Goal: Transaction & Acquisition: Purchase product/service

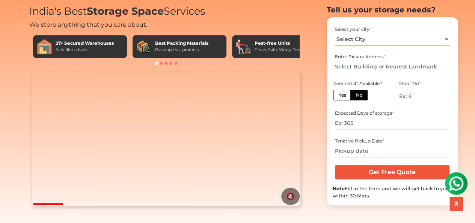
click at [408, 46] on select "Select City [GEOGRAPHIC_DATA] [GEOGRAPHIC_DATA] [GEOGRAPHIC_DATA] [GEOGRAPHIC_D…" at bounding box center [392, 39] width 114 height 13
select select "[GEOGRAPHIC_DATA]"
click at [335, 46] on select "Select City [GEOGRAPHIC_DATA] [GEOGRAPHIC_DATA] [GEOGRAPHIC_DATA] [GEOGRAPHIC_D…" at bounding box center [392, 39] width 114 height 13
click at [371, 73] on input "text" at bounding box center [392, 66] width 114 height 13
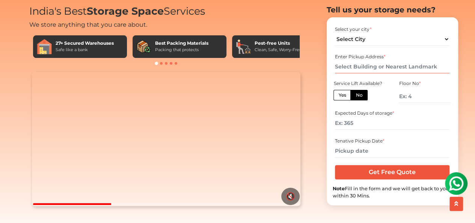
click at [371, 73] on input "text" at bounding box center [392, 66] width 114 height 13
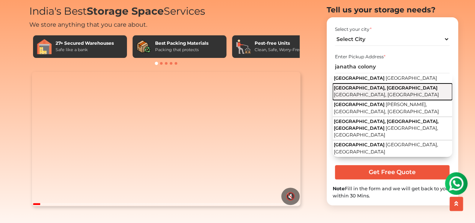
click at [376, 90] on span "[GEOGRAPHIC_DATA], [GEOGRAPHIC_DATA]" at bounding box center [386, 88] width 104 height 6
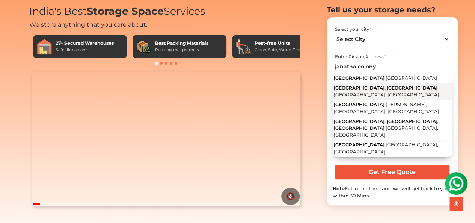
type input "[GEOGRAPHIC_DATA], [GEOGRAPHIC_DATA], [GEOGRAPHIC_DATA], [GEOGRAPHIC_DATA]"
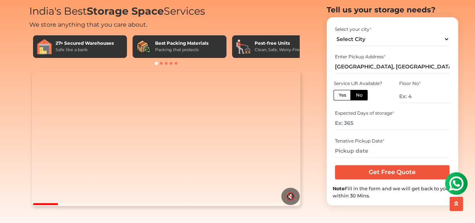
click at [363, 100] on label "No" at bounding box center [358, 95] width 17 height 11
click at [360, 96] on input "No" at bounding box center [357, 94] width 5 height 5
click at [406, 103] on input "number" at bounding box center [425, 96] width 52 height 13
type input "1"
click at [378, 129] on input "number" at bounding box center [392, 122] width 114 height 13
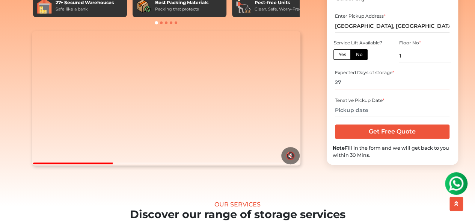
scroll to position [77, 0]
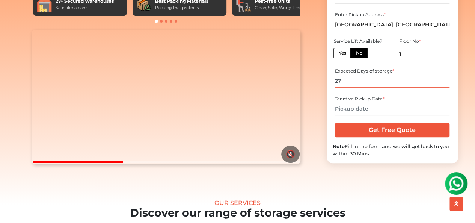
type input "27"
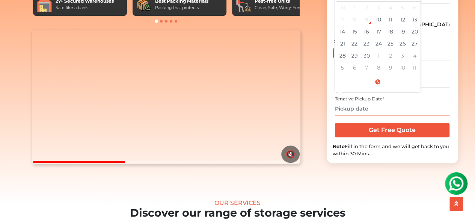
click at [377, 115] on input "text" at bounding box center [392, 108] width 114 height 13
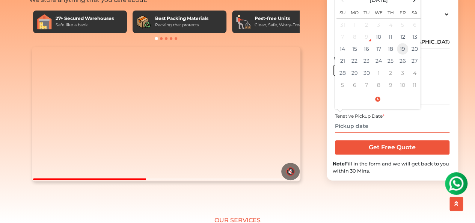
scroll to position [56, 0]
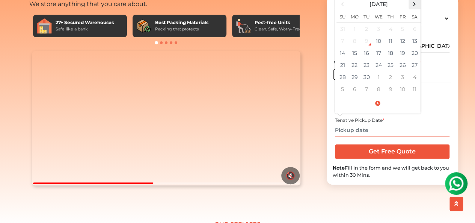
click at [415, 9] on span at bounding box center [414, 4] width 10 height 10
click at [367, 47] on td "7" at bounding box center [366, 41] width 12 height 12
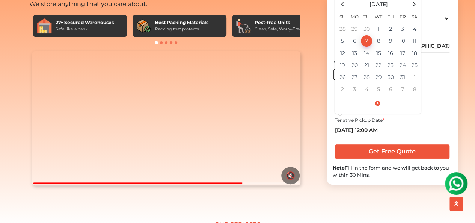
click at [439, 109] on input "27" at bounding box center [392, 102] width 114 height 13
click at [401, 137] on input "[DATE] 12:00 AM" at bounding box center [392, 129] width 114 height 13
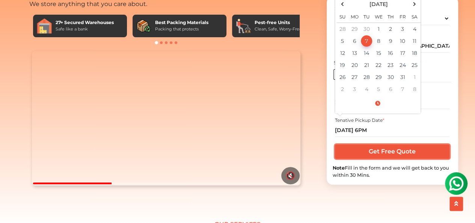
type input "[DATE] 6:00 PM"
click at [389, 158] on input "Get Free Quote" at bounding box center [392, 151] width 114 height 14
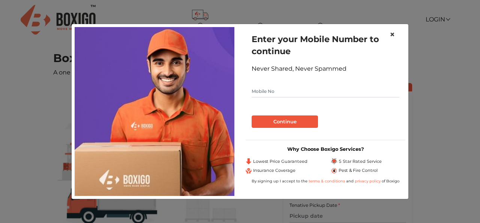
click at [394, 35] on span "×" at bounding box center [392, 34] width 5 height 11
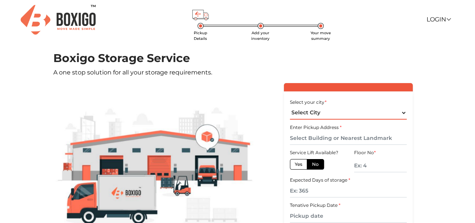
click at [340, 111] on select "Select City [GEOGRAPHIC_DATA] [GEOGRAPHIC_DATA] [GEOGRAPHIC_DATA] [GEOGRAPHIC_D…" at bounding box center [348, 112] width 117 height 13
select select "[GEOGRAPHIC_DATA]"
click at [290, 106] on select "Select City [GEOGRAPHIC_DATA] [GEOGRAPHIC_DATA] [GEOGRAPHIC_DATA] [GEOGRAPHIC_D…" at bounding box center [348, 112] width 117 height 13
click at [340, 114] on select "Select City [GEOGRAPHIC_DATA] [GEOGRAPHIC_DATA] [GEOGRAPHIC_DATA] [GEOGRAPHIC_D…" at bounding box center [348, 112] width 117 height 13
click at [441, 81] on main "Pickup Details Add your inventory Your move summary Boxigo Storage Service A on…" at bounding box center [237, 183] width 475 height 264
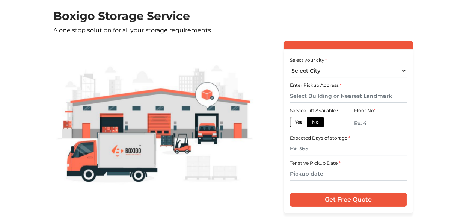
scroll to position [43, 0]
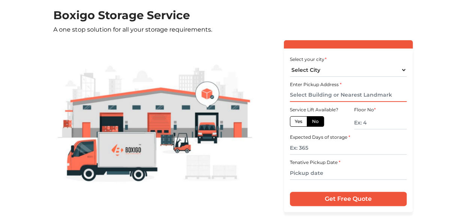
click at [329, 93] on input "text" at bounding box center [348, 95] width 117 height 13
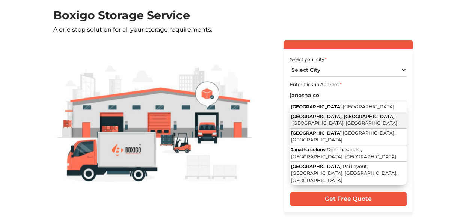
click at [332, 116] on span "[GEOGRAPHIC_DATA], [GEOGRAPHIC_DATA]" at bounding box center [343, 116] width 104 height 6
type input "[GEOGRAPHIC_DATA], [GEOGRAPHIC_DATA], [GEOGRAPHIC_DATA], [GEOGRAPHIC_DATA]"
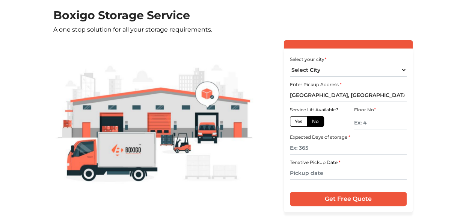
drag, startPoint x: 314, startPoint y: 123, endPoint x: 362, endPoint y: 120, distance: 48.1
click at [362, 120] on div "Service Lift Available? Yes No Floor No *" at bounding box center [348, 118] width 128 height 27
click at [362, 120] on input "text" at bounding box center [380, 122] width 53 height 13
type input "1"
click at [325, 148] on input "text" at bounding box center [348, 147] width 117 height 13
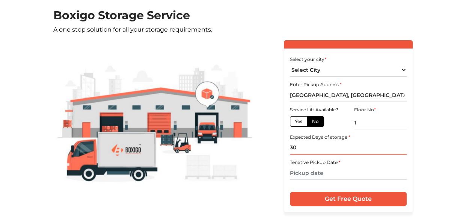
type input "30"
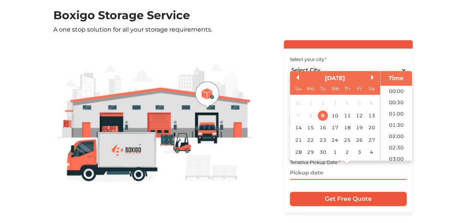
click at [323, 171] on input "text" at bounding box center [348, 172] width 117 height 13
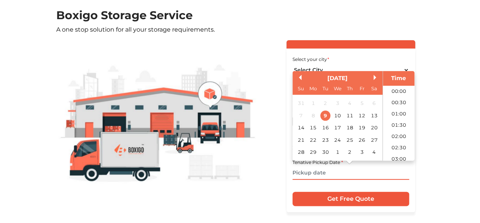
scroll to position [373, 0]
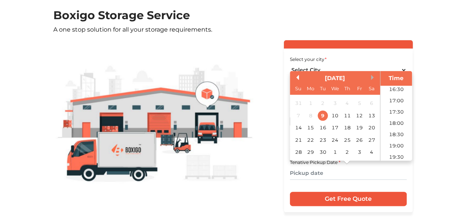
click at [371, 77] on button "Next Month" at bounding box center [373, 77] width 5 height 5
click at [310, 115] on div "6" at bounding box center [310, 115] width 10 height 10
click at [397, 122] on li "18:00" at bounding box center [396, 122] width 32 height 11
type input "06/10/2025 6:00 PM"
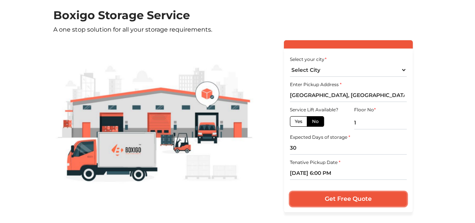
click at [333, 198] on input "Get Free Quote" at bounding box center [348, 198] width 117 height 14
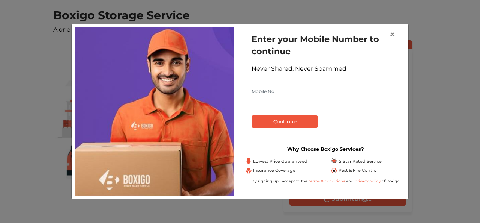
click at [310, 95] on input "text" at bounding box center [326, 91] width 148 height 12
type input "9340777086"
click at [289, 120] on button "Continue" at bounding box center [285, 121] width 66 height 13
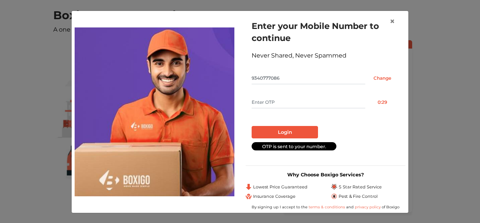
click at [295, 102] on input "text" at bounding box center [309, 102] width 114 height 12
type input "2765"
click at [284, 129] on button "Login" at bounding box center [285, 132] width 66 height 13
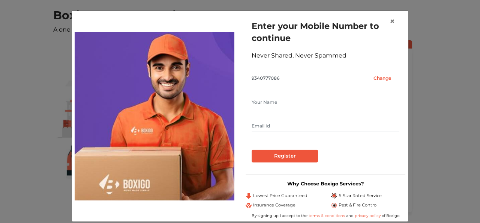
click at [292, 103] on input "text" at bounding box center [326, 102] width 148 height 12
type input "Deepanshu Soni"
type input "deepanshu.soni4@gmail.com"
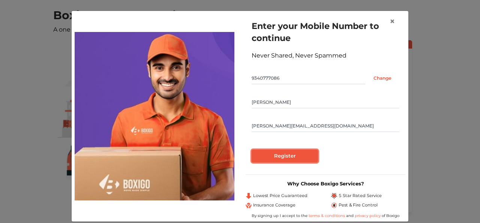
click at [279, 155] on input "Register" at bounding box center [285, 155] width 66 height 13
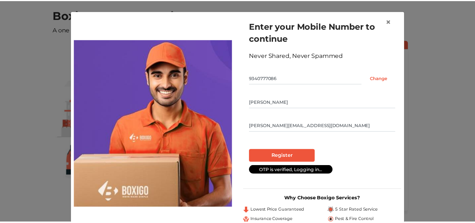
scroll to position [3, 0]
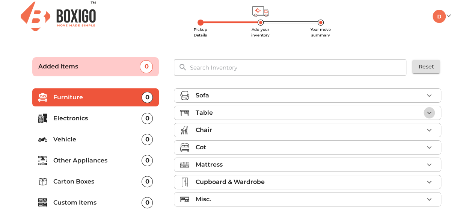
click at [431, 112] on icon "button" at bounding box center [428, 112] width 9 height 9
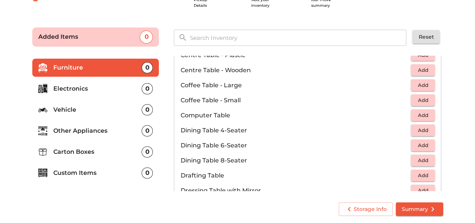
scroll to position [99, 0]
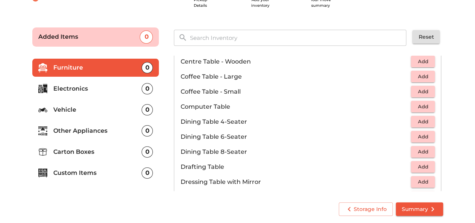
click at [420, 107] on span "Add" at bounding box center [422, 106] width 17 height 9
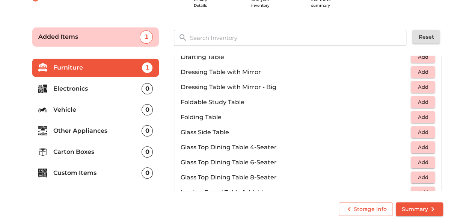
scroll to position [209, 0]
click at [423, 112] on span "Add" at bounding box center [422, 116] width 17 height 9
click at [426, 116] on icon "button" at bounding box center [428, 116] width 9 height 9
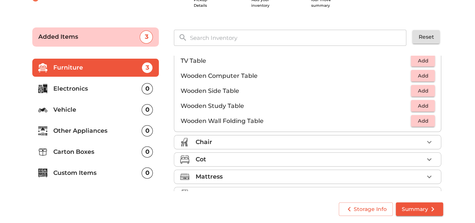
scroll to position [490, 0]
click at [428, 139] on icon "button" at bounding box center [428, 141] width 9 height 9
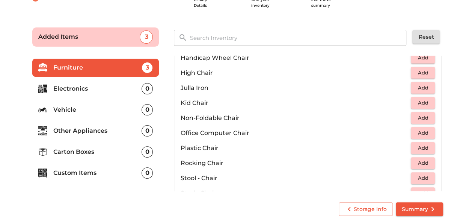
scroll to position [194, 0]
click at [417, 150] on span "Add" at bounding box center [422, 148] width 17 height 9
click at [424, 147] on icon "button" at bounding box center [428, 148] width 9 height 9
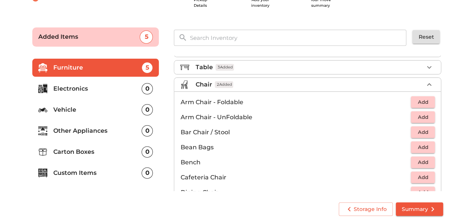
scroll to position [0, 0]
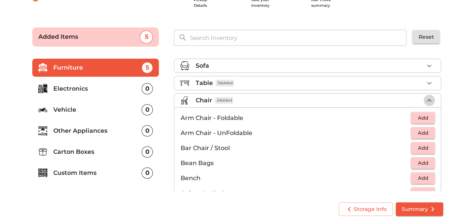
click at [427, 99] on icon "button" at bounding box center [429, 100] width 5 height 3
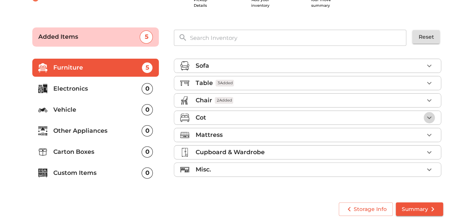
click at [428, 116] on icon "button" at bounding box center [429, 117] width 5 height 3
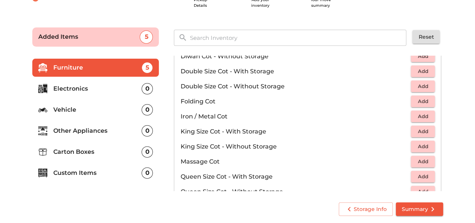
scroll to position [141, 0]
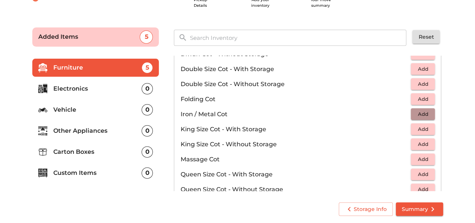
click at [423, 110] on span "Add" at bounding box center [422, 114] width 17 height 9
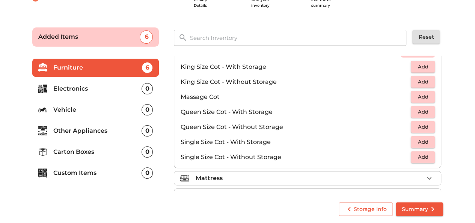
scroll to position [236, 0]
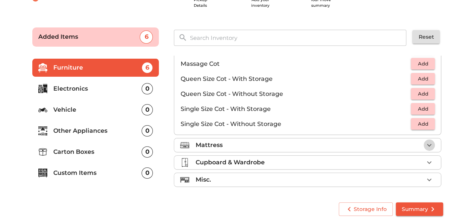
click at [427, 141] on icon "button" at bounding box center [428, 144] width 9 height 9
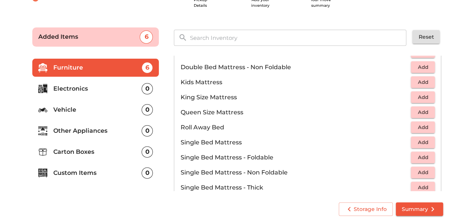
scroll to position [84, 0]
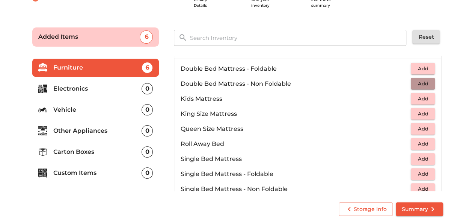
click at [421, 82] on span "Add" at bounding box center [422, 83] width 17 height 9
click at [424, 81] on icon "button" at bounding box center [428, 83] width 9 height 9
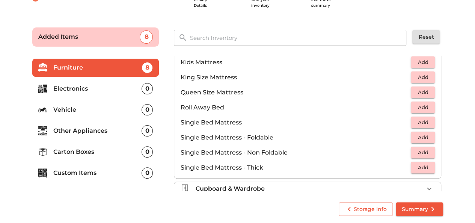
scroll to position [146, 0]
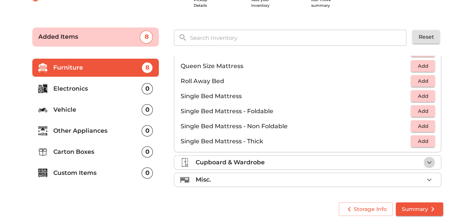
click at [427, 161] on icon "button" at bounding box center [428, 162] width 9 height 9
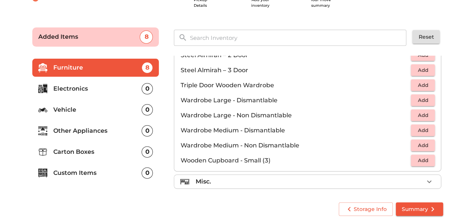
scroll to position [251, 0]
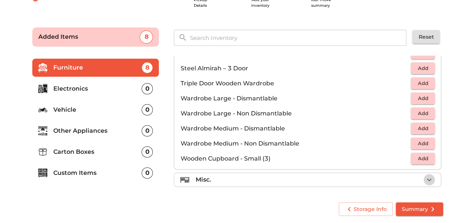
click at [431, 179] on button "button" at bounding box center [428, 179] width 11 height 11
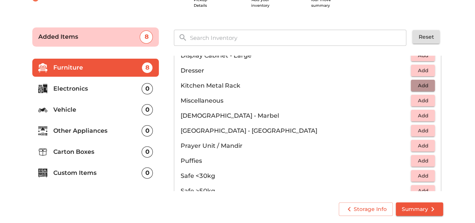
click at [418, 84] on span "Add" at bounding box center [422, 85] width 17 height 9
click at [420, 98] on span "Add" at bounding box center [422, 100] width 17 height 9
click at [421, 130] on span "Add" at bounding box center [422, 130] width 17 height 9
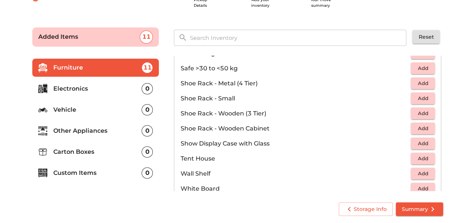
scroll to position [389, 0]
click at [415, 128] on span "Add" at bounding box center [422, 128] width 17 height 9
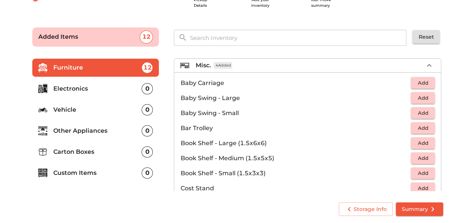
scroll to position [0, 0]
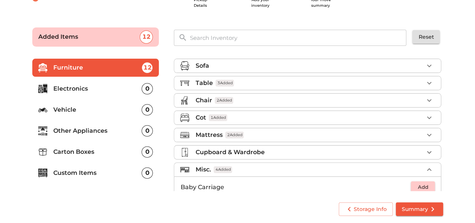
click at [84, 88] on p "Electronics" at bounding box center [97, 88] width 89 height 9
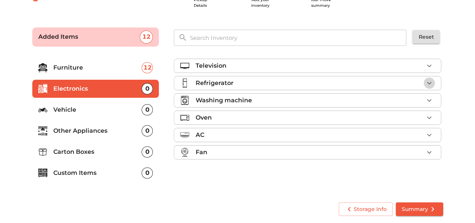
click at [427, 82] on icon "button" at bounding box center [428, 82] width 9 height 9
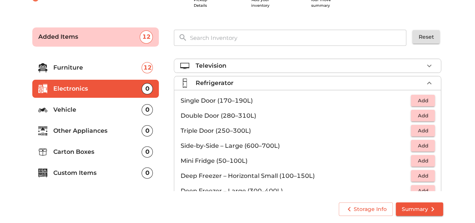
click at [422, 105] on li "Single Door (170–190L) Add" at bounding box center [307, 100] width 266 height 15
click at [420, 99] on span "Add" at bounding box center [422, 100] width 17 height 9
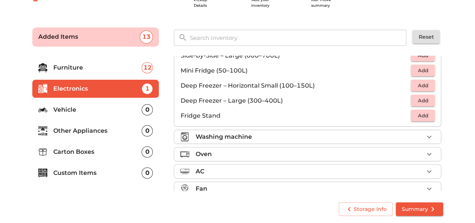
scroll to position [99, 0]
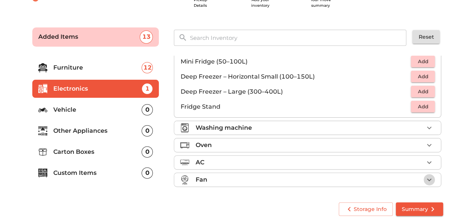
click at [427, 178] on icon "button" at bounding box center [429, 179] width 5 height 3
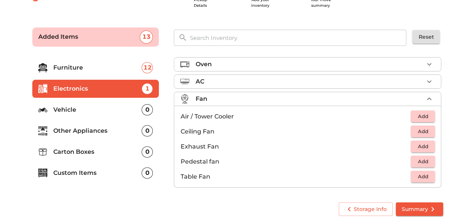
scroll to position [54, 0]
click at [418, 116] on span "Add" at bounding box center [422, 115] width 17 height 9
click at [78, 132] on p "Other Appliances" at bounding box center [97, 130] width 89 height 9
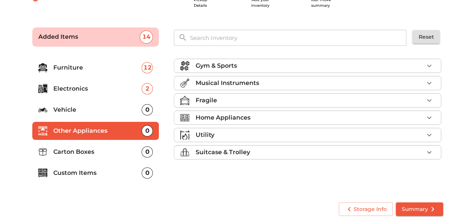
click at [422, 106] on ul "Gym & Sports Musical Instruments Fragile Home Appliances Utility Suitcase & Tro…" at bounding box center [307, 111] width 267 height 110
click at [428, 99] on icon "button" at bounding box center [428, 100] width 9 height 9
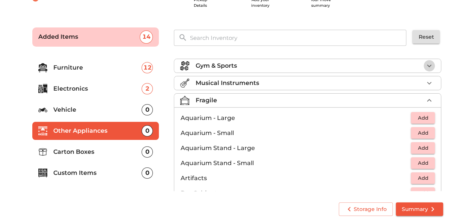
click at [426, 64] on icon "button" at bounding box center [428, 65] width 9 height 9
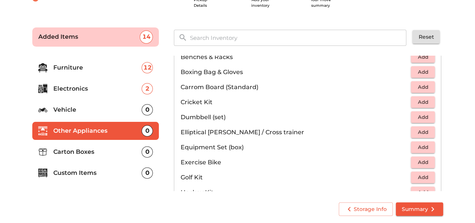
scroll to position [58, 0]
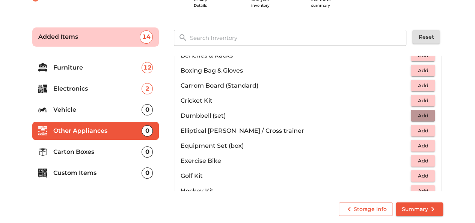
click at [424, 113] on span "Add" at bounding box center [422, 115] width 17 height 9
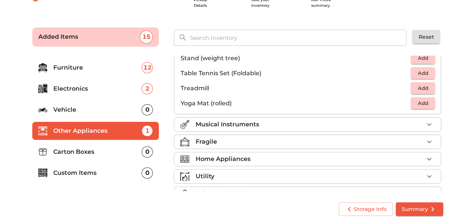
scroll to position [236, 0]
click at [409, 119] on div "Musical Instruments" at bounding box center [309, 123] width 228 height 9
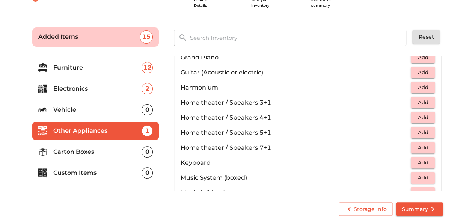
scroll to position [104, 0]
click at [420, 73] on span "Add" at bounding box center [422, 72] width 17 height 9
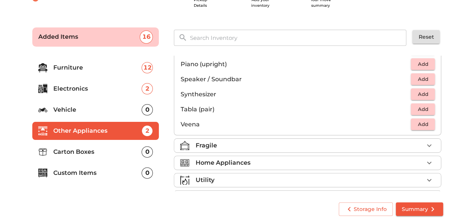
scroll to position [251, 0]
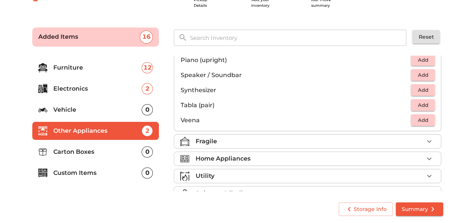
click at [365, 141] on div "Fragile" at bounding box center [309, 141] width 228 height 9
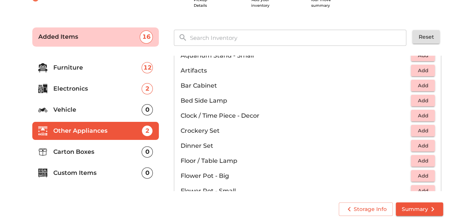
scroll to position [108, 0]
click at [417, 98] on span "Add" at bounding box center [422, 100] width 17 height 9
click at [419, 114] on span "Add" at bounding box center [422, 115] width 17 height 9
click at [420, 129] on span "Add" at bounding box center [422, 130] width 17 height 9
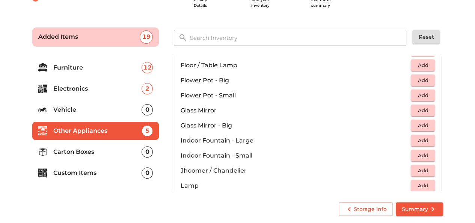
scroll to position [203, 0]
click at [414, 108] on span "Add" at bounding box center [422, 109] width 17 height 9
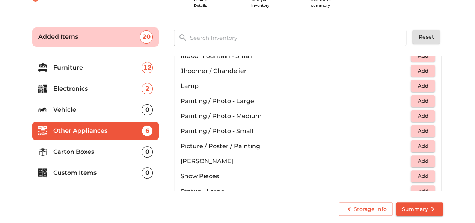
scroll to position [302, 0]
click at [418, 114] on span "Add" at bounding box center [422, 115] width 17 height 9
click at [427, 134] on button "Add" at bounding box center [423, 131] width 24 height 12
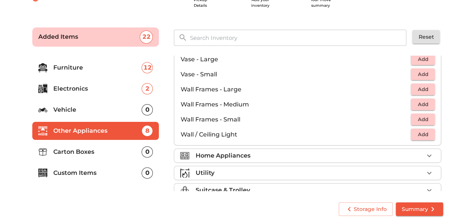
scroll to position [504, 0]
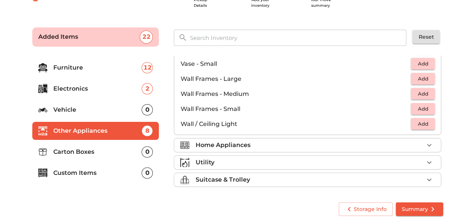
click at [406, 140] on div "Home Appliances" at bounding box center [309, 144] width 228 height 9
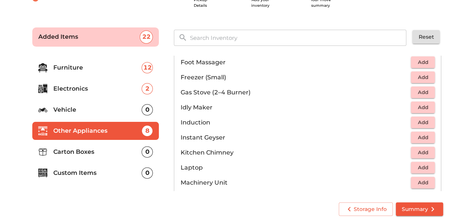
scroll to position [298, 0]
click at [417, 90] on span "Add" at bounding box center [422, 92] width 17 height 9
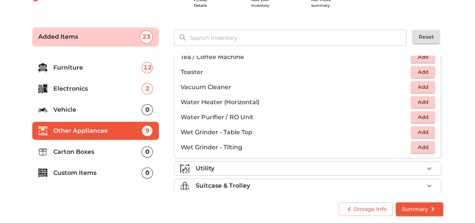
scroll to position [519, 0]
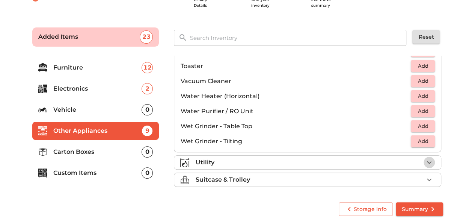
click at [427, 161] on icon "button" at bounding box center [429, 162] width 5 height 3
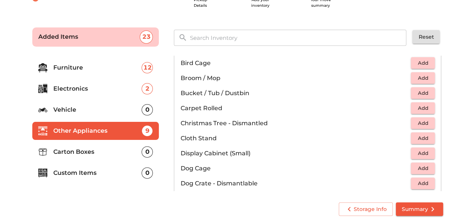
scroll to position [150, 0]
click at [417, 75] on span "Add" at bounding box center [422, 77] width 17 height 9
click at [421, 90] on span "Add" at bounding box center [422, 92] width 17 height 9
click at [426, 88] on icon "button" at bounding box center [428, 92] width 9 height 9
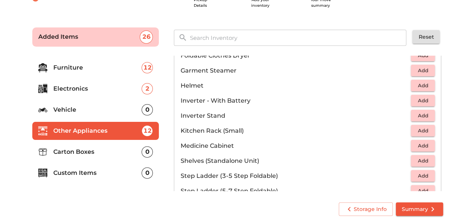
scroll to position [353, 0]
click at [414, 84] on span "Add" at bounding box center [422, 84] width 17 height 9
click at [428, 80] on icon "button" at bounding box center [428, 84] width 9 height 9
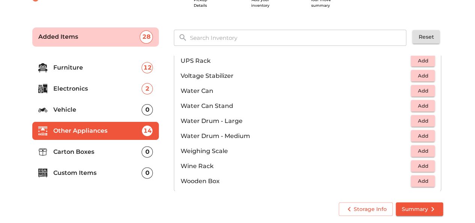
scroll to position [541, 0]
click at [417, 89] on span "Add" at bounding box center [422, 91] width 17 height 9
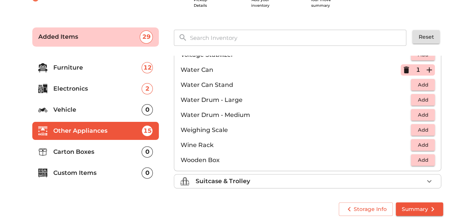
scroll to position [564, 0]
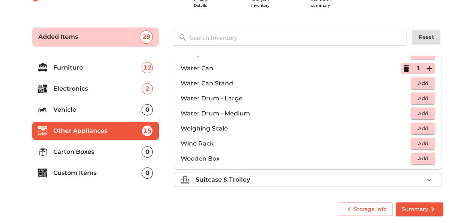
click at [313, 179] on div "Suitcase & Trolley" at bounding box center [309, 179] width 228 height 9
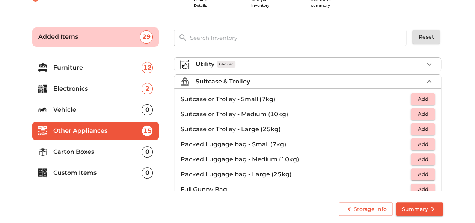
scroll to position [84, 0]
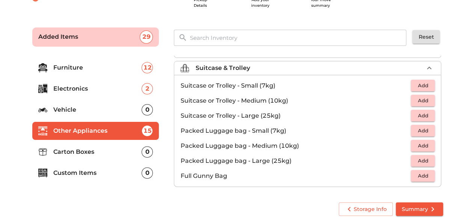
click at [420, 97] on span "Add" at bounding box center [422, 100] width 17 height 9
click at [426, 98] on icon "button" at bounding box center [428, 100] width 5 height 5
click at [403, 97] on icon "button" at bounding box center [406, 100] width 9 height 9
click at [403, 97] on icon "button" at bounding box center [405, 100] width 5 height 7
click at [413, 110] on button "Add" at bounding box center [423, 116] width 24 height 12
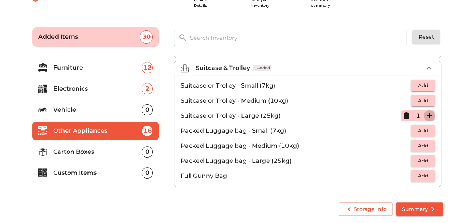
click at [429, 114] on icon "button" at bounding box center [428, 115] width 9 height 9
click at [403, 116] on icon "button" at bounding box center [406, 115] width 9 height 9
click at [63, 153] on p "Carton Boxes" at bounding box center [97, 151] width 89 height 9
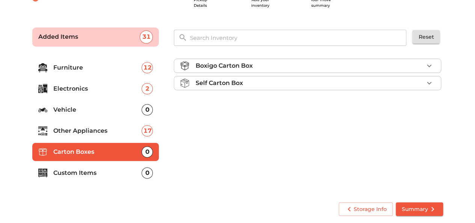
scroll to position [0, 0]
click at [418, 64] on div "Boxigo Carton Box" at bounding box center [309, 65] width 228 height 9
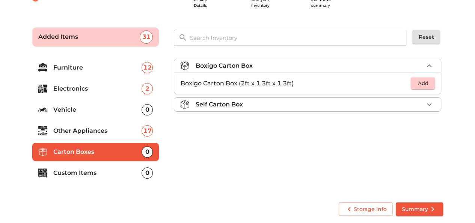
click at [418, 64] on div "Boxigo Carton Box" at bounding box center [309, 65] width 228 height 9
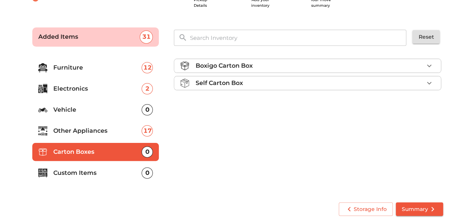
click at [426, 83] on icon "button" at bounding box center [428, 82] width 9 height 9
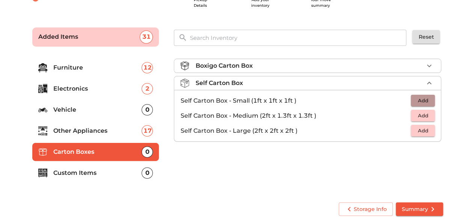
click at [428, 101] on span "Add" at bounding box center [422, 100] width 17 height 9
click at [427, 112] on span "Add" at bounding box center [422, 115] width 17 height 9
click at [425, 131] on span "Add" at bounding box center [422, 130] width 17 height 9
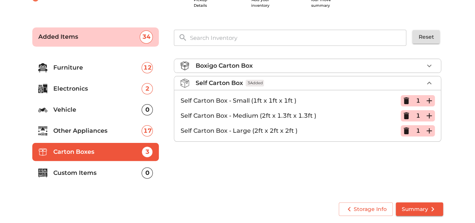
click at [89, 176] on p "Custom Items" at bounding box center [97, 172] width 89 height 9
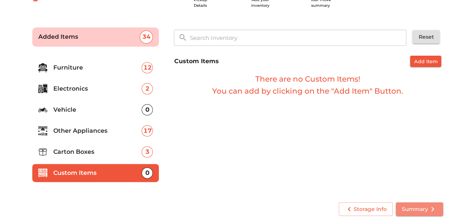
click at [411, 208] on span "Summary" at bounding box center [419, 208] width 35 height 9
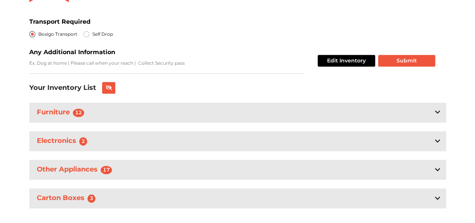
scroll to position [154, 0]
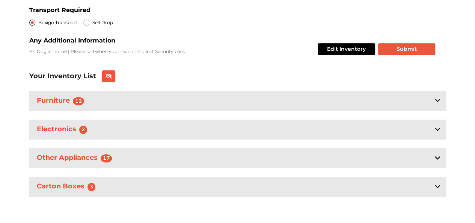
click at [281, 132] on div "Electronics 2" at bounding box center [237, 129] width 417 height 20
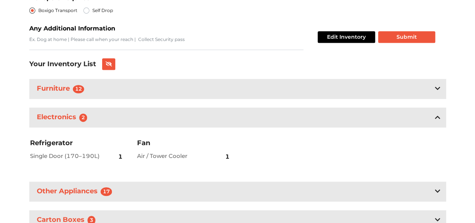
scroll to position [166, 0]
click at [444, 115] on div "Electronics 2" at bounding box center [237, 117] width 417 height 20
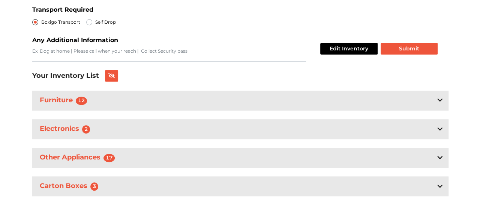
scroll to position [154, 0]
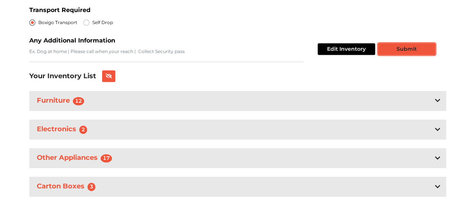
click at [411, 50] on button "Submit" at bounding box center [406, 49] width 57 height 12
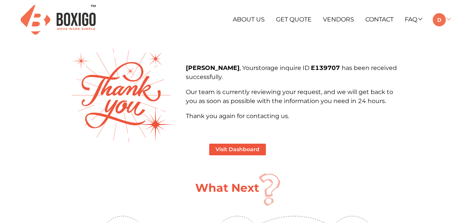
click at [447, 19] on link at bounding box center [441, 19] width 18 height 7
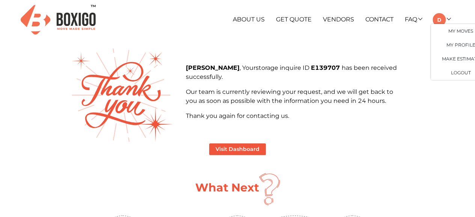
scroll to position [0, 16]
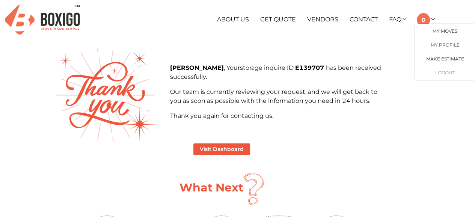
click at [437, 73] on button "LOGOUT" at bounding box center [445, 73] width 60 height 14
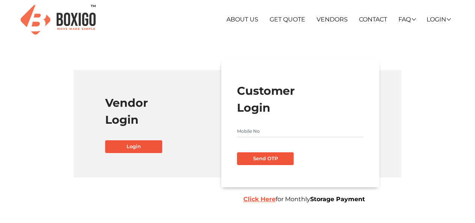
click at [174, 54] on section "Vendor Login Login Customer Login Send OTP Click Here for Monthly Storage Payme…" at bounding box center [237, 116] width 437 height 155
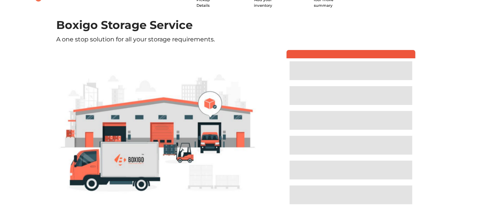
scroll to position [43, 0]
